Goal: Transaction & Acquisition: Download file/media

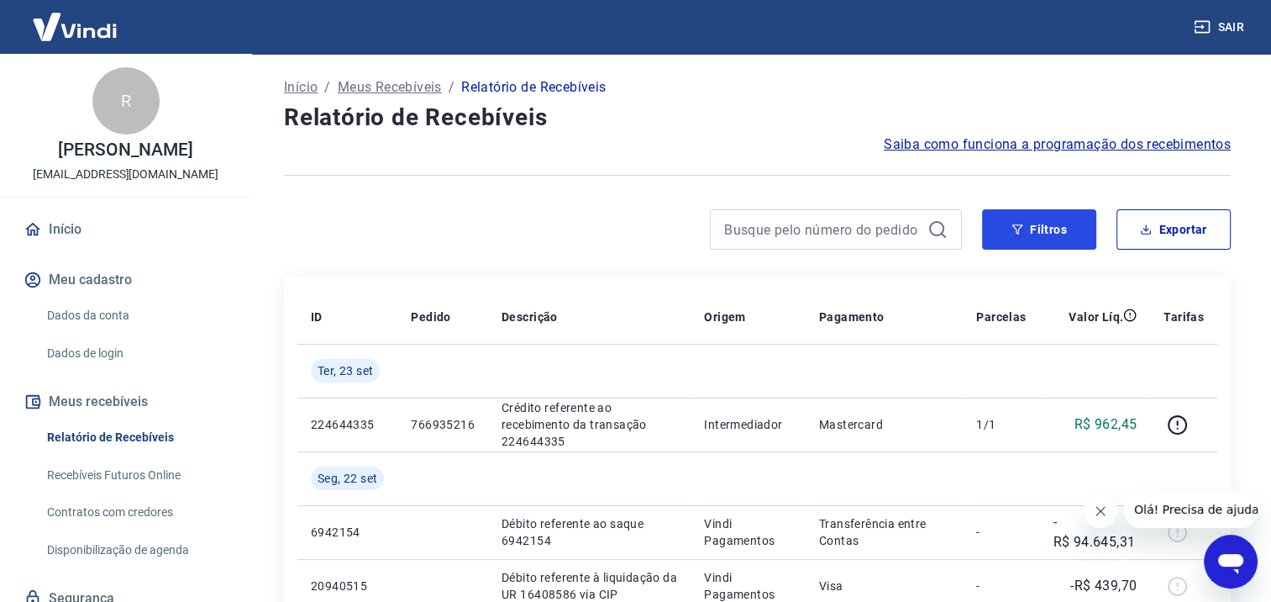
drag, startPoint x: 1037, startPoint y: 225, endPoint x: 816, endPoint y: 260, distance: 223.7
click at [1037, 225] on button "Filtros" at bounding box center [1039, 229] width 114 height 40
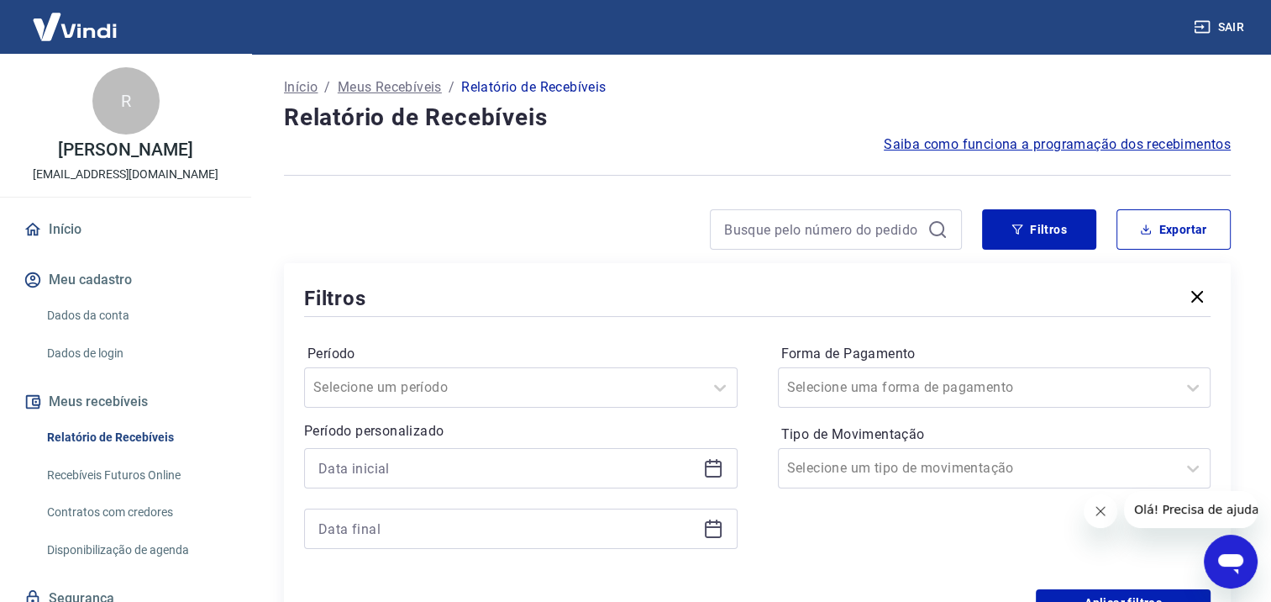
click at [721, 470] on icon at bounding box center [713, 468] width 17 height 17
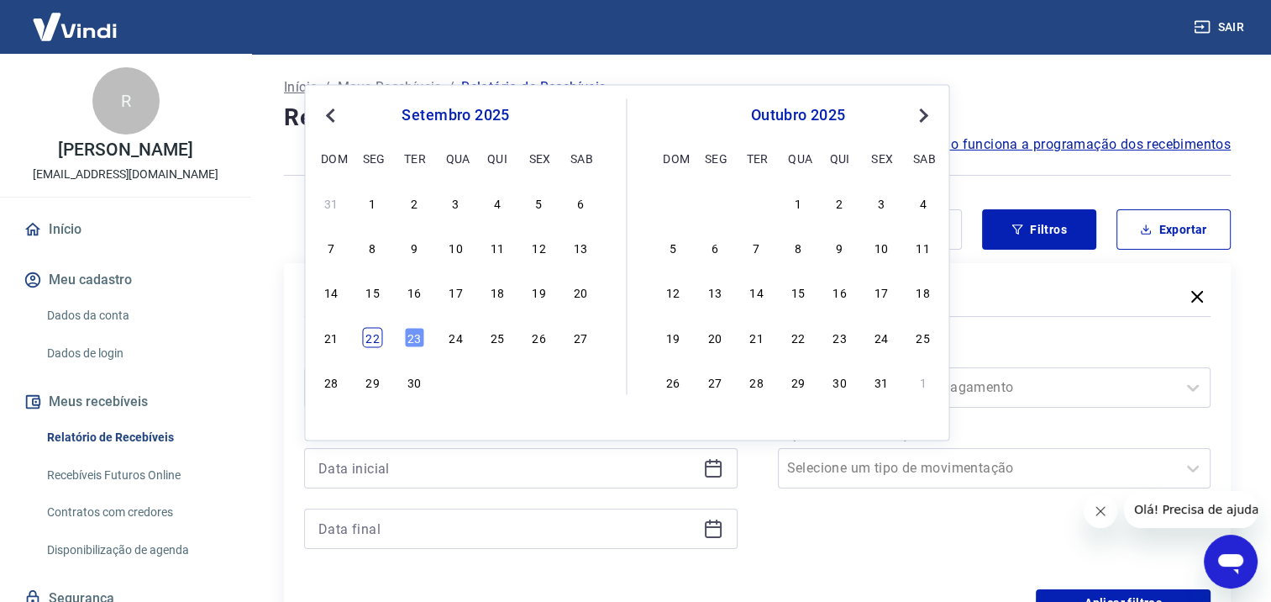
click at [375, 335] on div "22" at bounding box center [373, 337] width 20 height 20
type input "[DATE]"
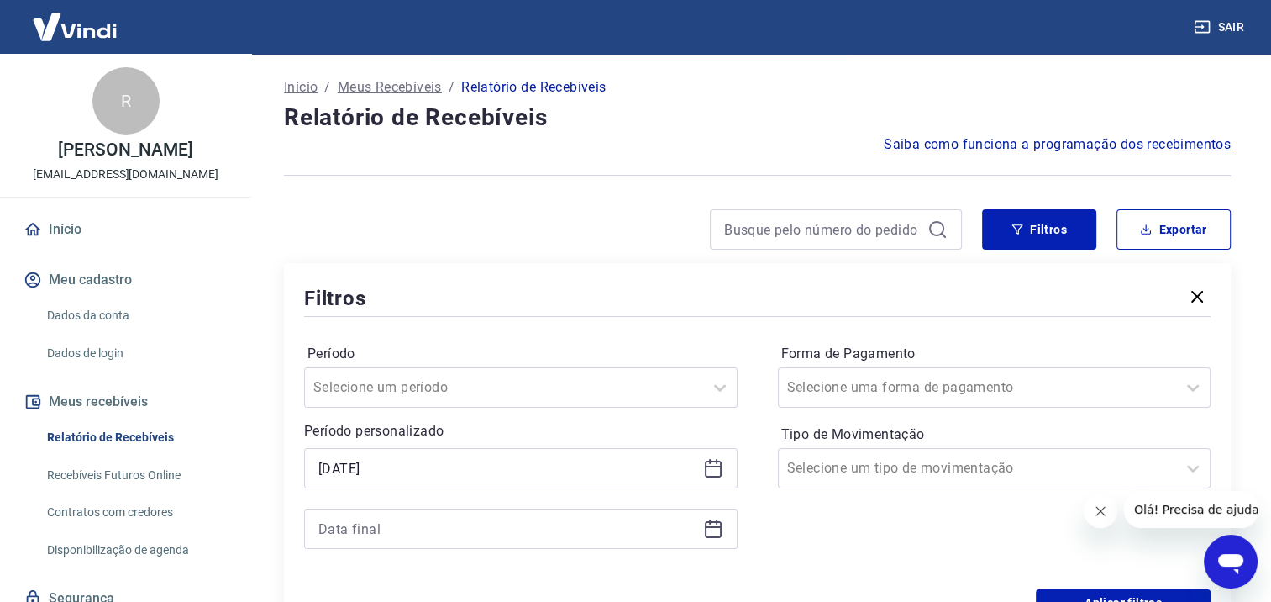
click at [720, 535] on icon at bounding box center [713, 529] width 17 height 17
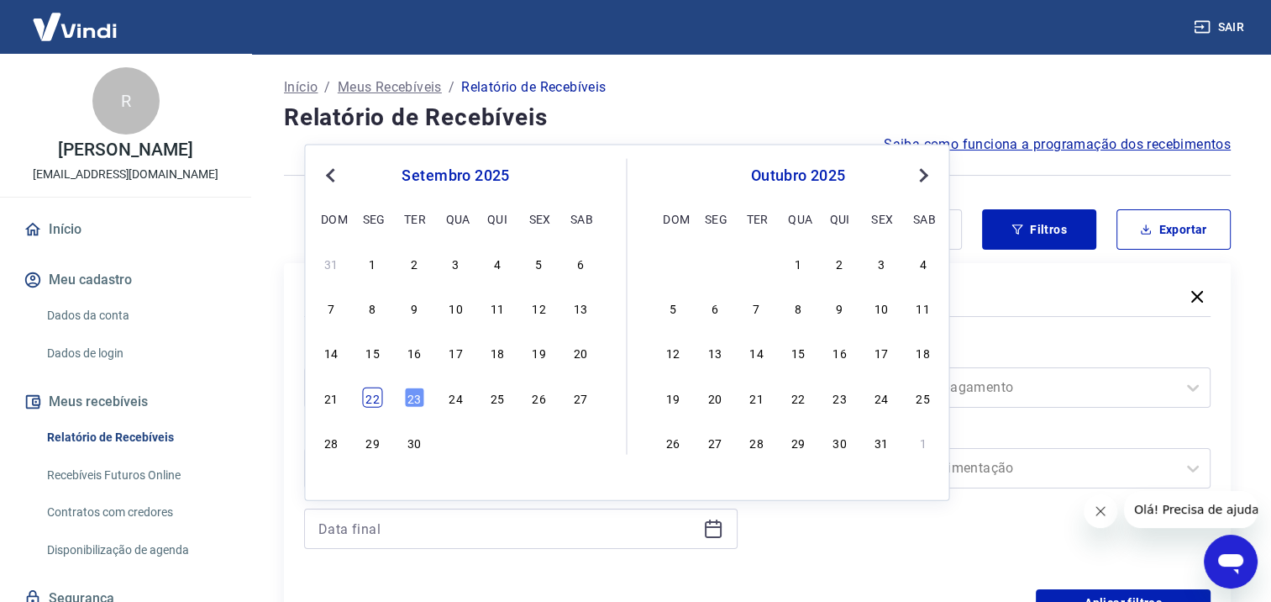
click at [370, 397] on div "22" at bounding box center [373, 396] width 20 height 20
type input "[DATE]"
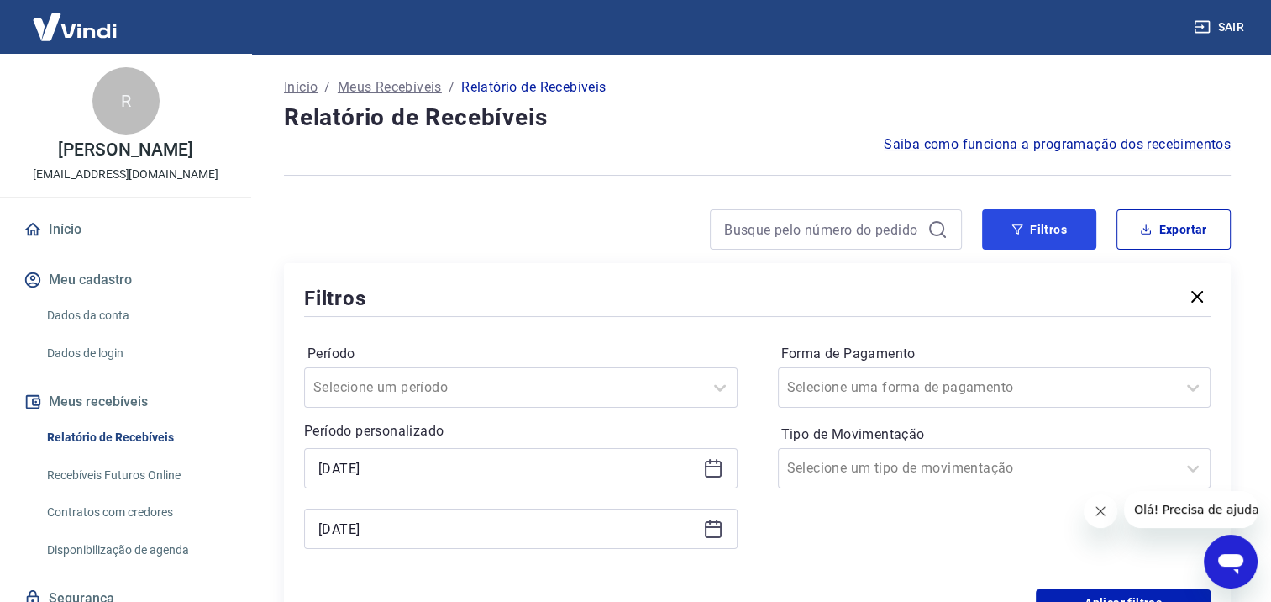
click at [1050, 234] on button "Filtros" at bounding box center [1039, 229] width 114 height 40
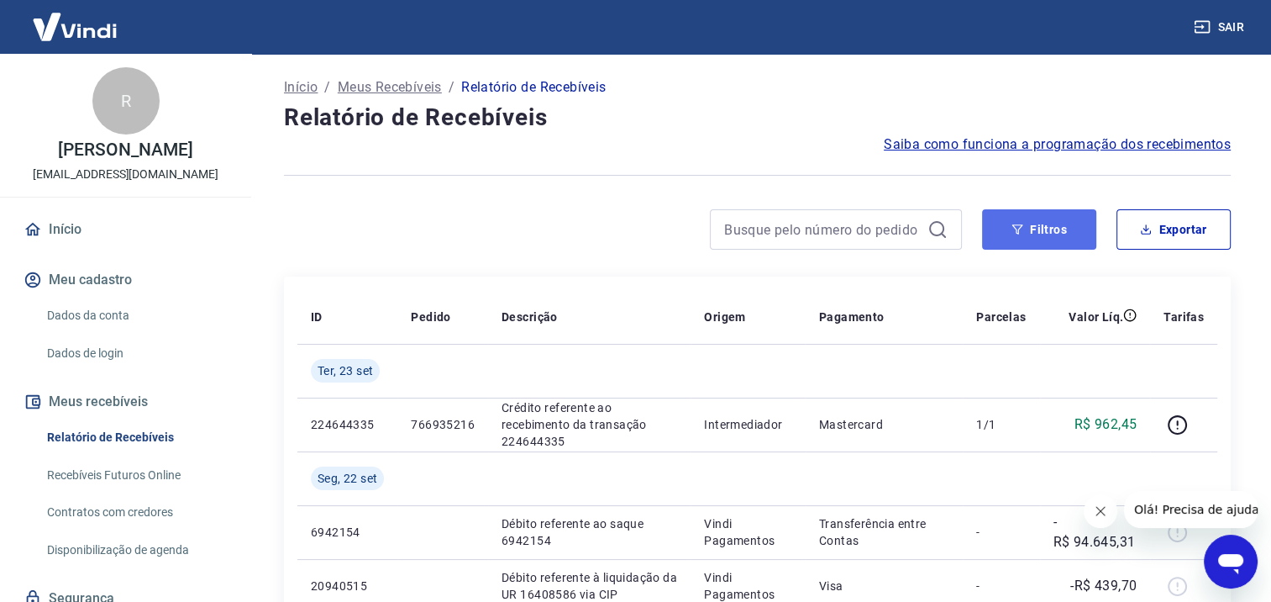
click at [1027, 227] on button "Filtros" at bounding box center [1039, 229] width 114 height 40
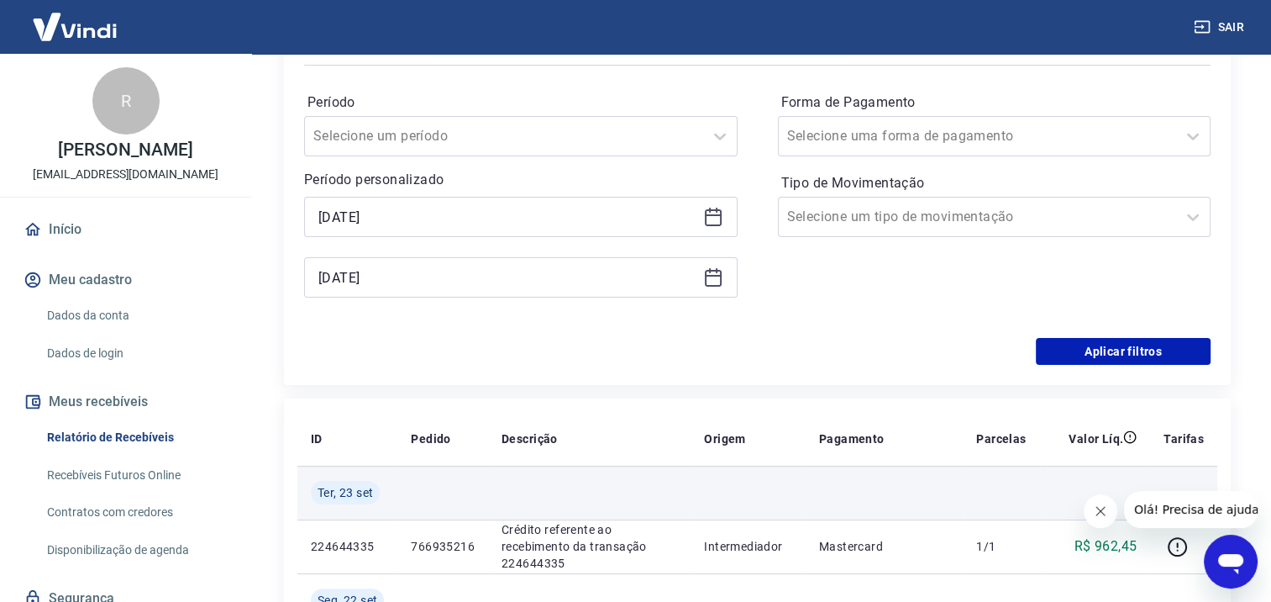
scroll to position [252, 0]
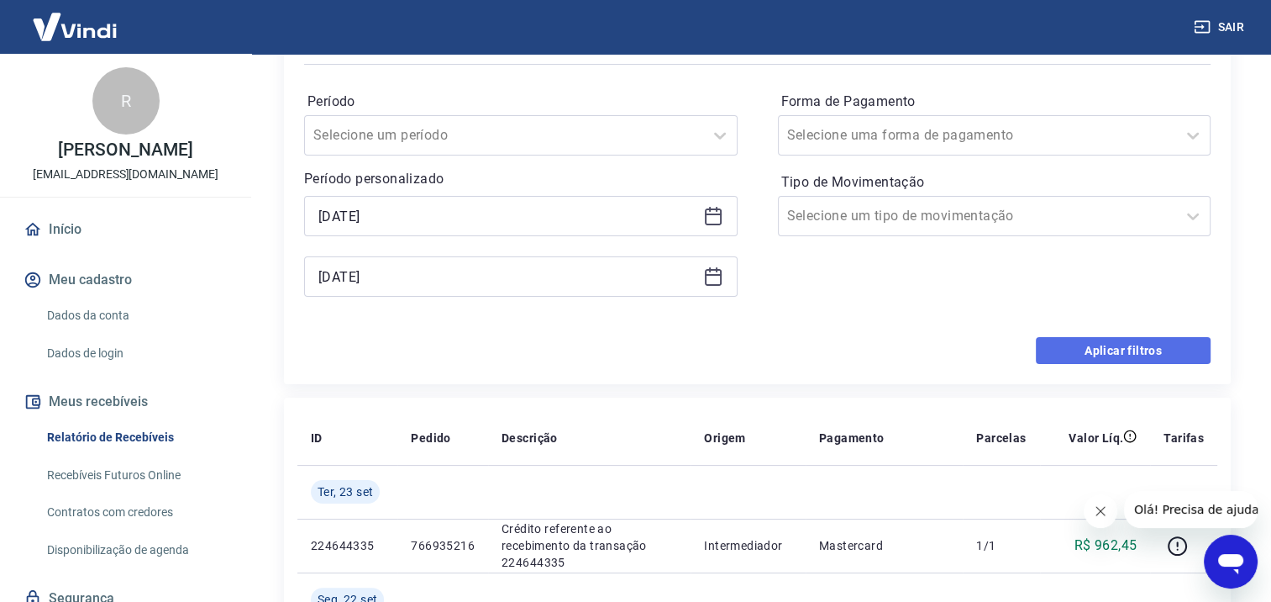
click at [1092, 349] on button "Aplicar filtros" at bounding box center [1123, 350] width 175 height 27
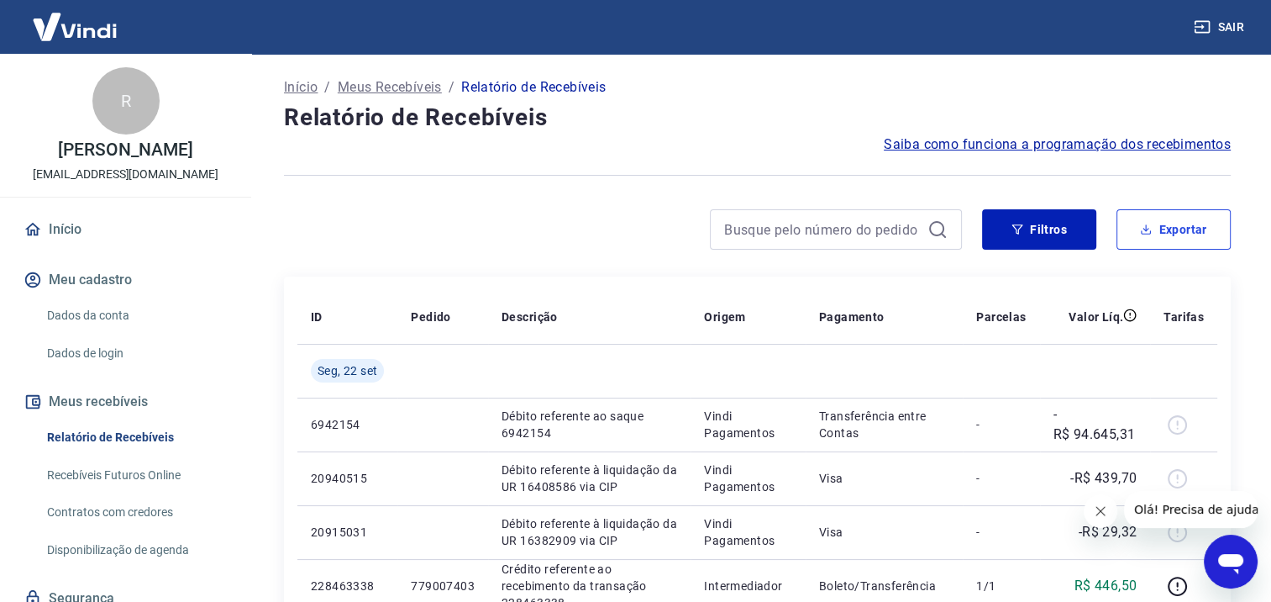
drag, startPoint x: 1153, startPoint y: 225, endPoint x: 1142, endPoint y: 229, distance: 11.4
click at [1153, 225] on button "Exportar" at bounding box center [1173, 229] width 114 height 40
type input "[DATE]"
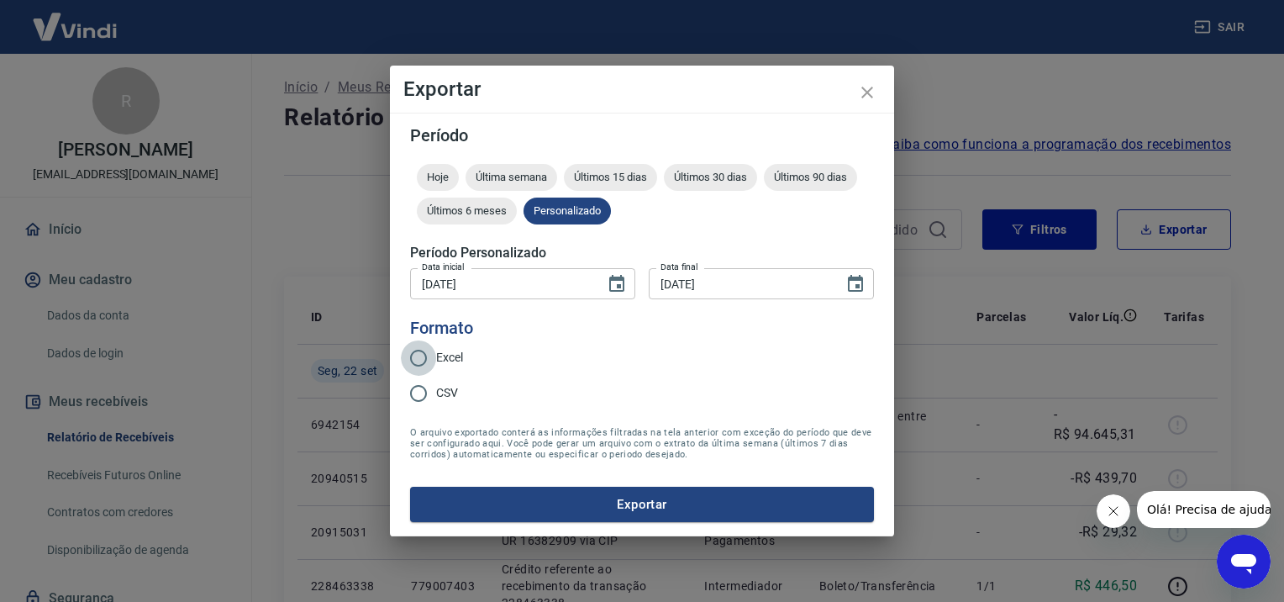
click at [428, 363] on input "Excel" at bounding box center [418, 357] width 35 height 35
radio input "true"
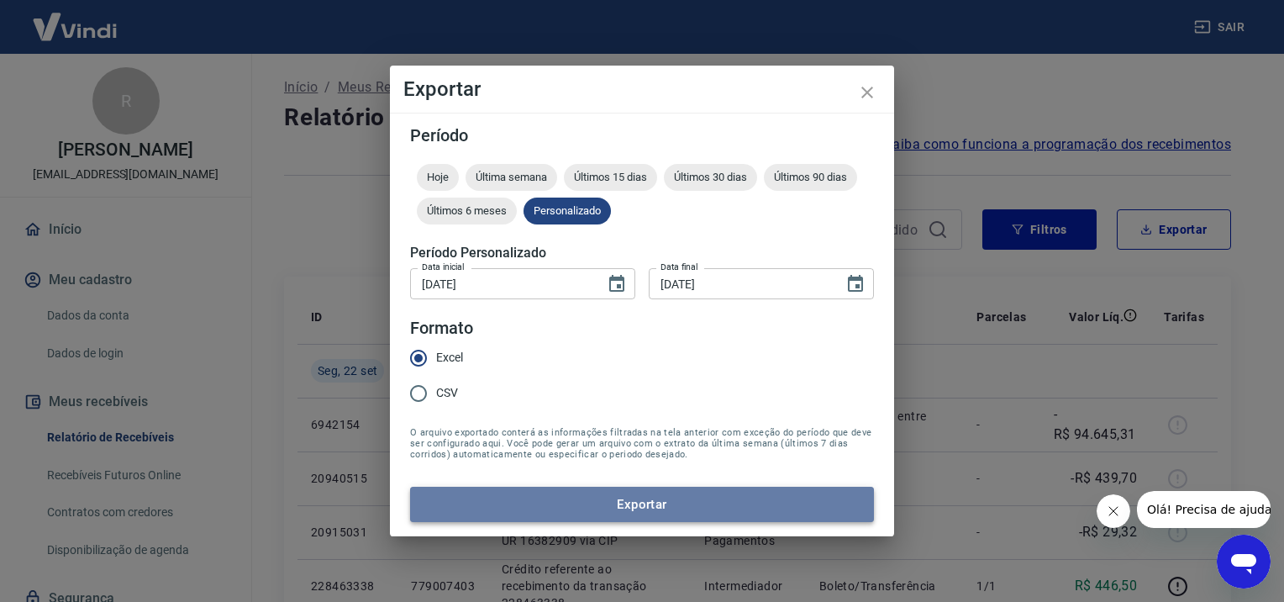
click at [538, 495] on button "Exportar" at bounding box center [642, 503] width 464 height 35
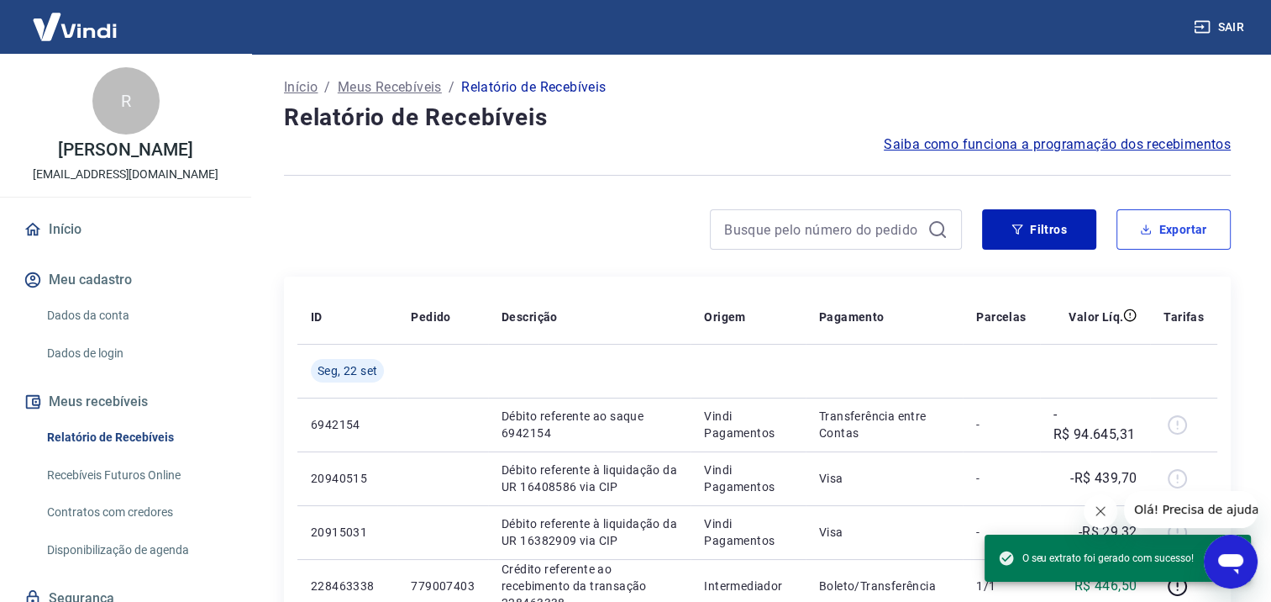
click at [1176, 233] on button "Exportar" at bounding box center [1173, 229] width 114 height 40
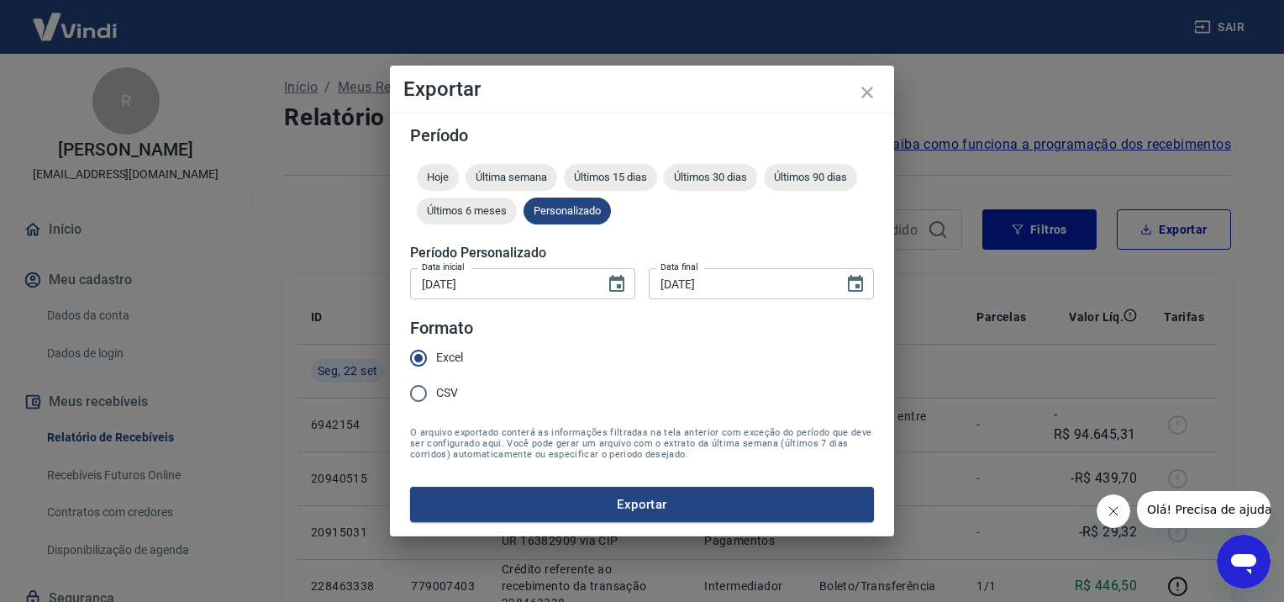
click at [454, 389] on span "CSV" at bounding box center [447, 393] width 22 height 18
click at [436, 389] on input "CSV" at bounding box center [418, 393] width 35 height 35
radio input "true"
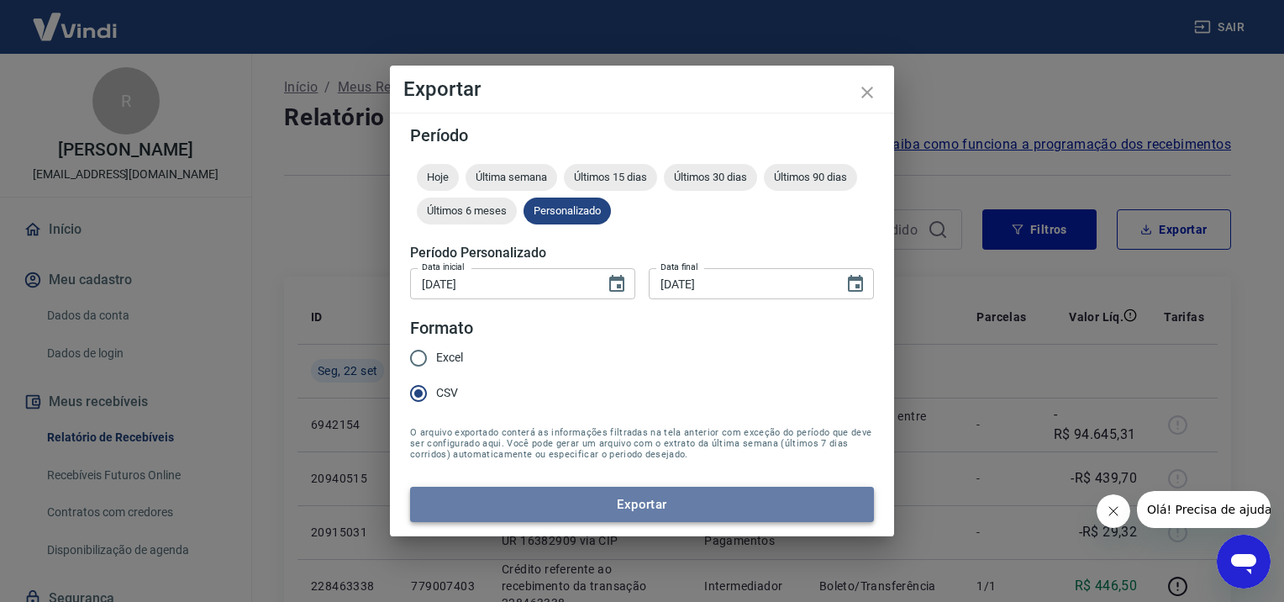
click at [536, 504] on button "Exportar" at bounding box center [642, 503] width 464 height 35
